Goal: Information Seeking & Learning: Find specific page/section

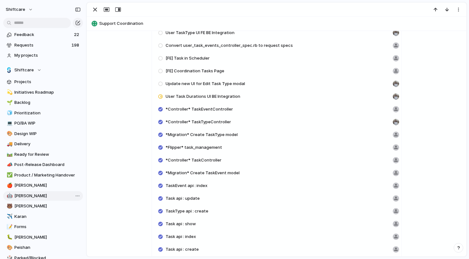
scroll to position [1330, 0]
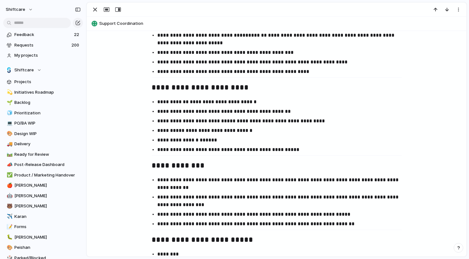
scroll to position [1085, 0]
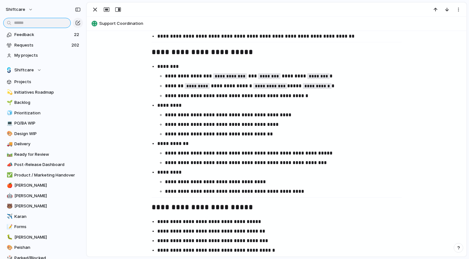
click at [39, 22] on input "text" at bounding box center [37, 23] width 68 height 10
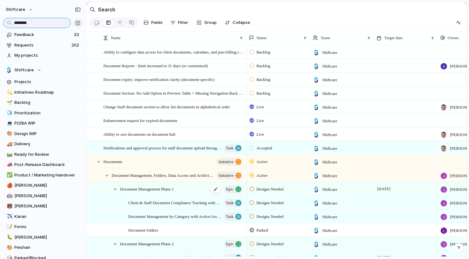
type input "********"
click at [166, 192] on span "Document Management Phase 1" at bounding box center [147, 188] width 54 height 7
click at [159, 177] on span "Document Management, Folders, Data Access and Archiving documents, Client, Staf…" at bounding box center [156, 175] width 89 height 7
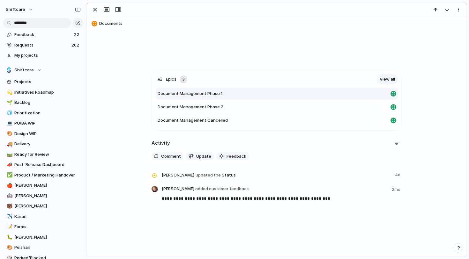
scroll to position [166, 0]
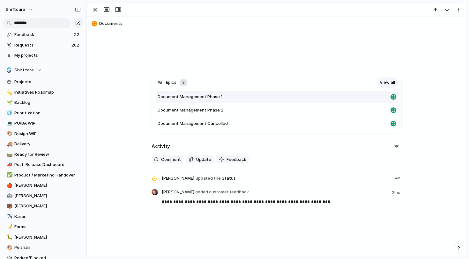
click at [191, 99] on span "Document Management Phase 1" at bounding box center [190, 97] width 65 height 6
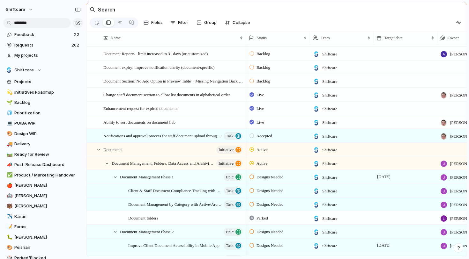
scroll to position [44, 0]
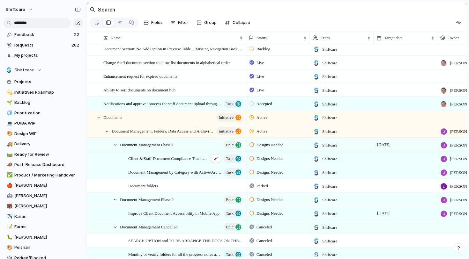
click at [169, 162] on span "Client & Staff Document Compliance Tracking with Expiry-Driven Tasks" at bounding box center [168, 158] width 80 height 7
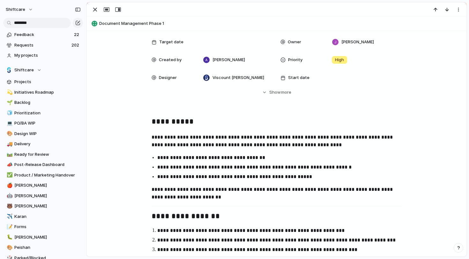
scroll to position [138, 0]
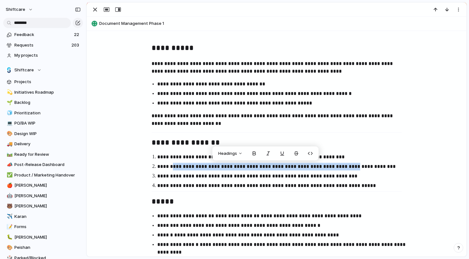
drag, startPoint x: 169, startPoint y: 166, endPoint x: 351, endPoint y: 170, distance: 181.8
click at [351, 170] on p "**********" at bounding box center [282, 167] width 250 height 8
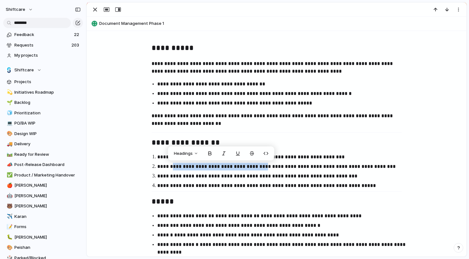
drag, startPoint x: 171, startPoint y: 165, endPoint x: 265, endPoint y: 163, distance: 93.8
click at [265, 163] on p "**********" at bounding box center [282, 167] width 250 height 8
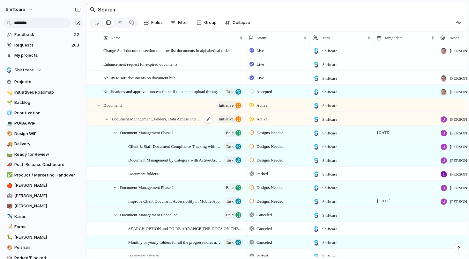
scroll to position [92, 0]
